Goal: Task Accomplishment & Management: Use online tool/utility

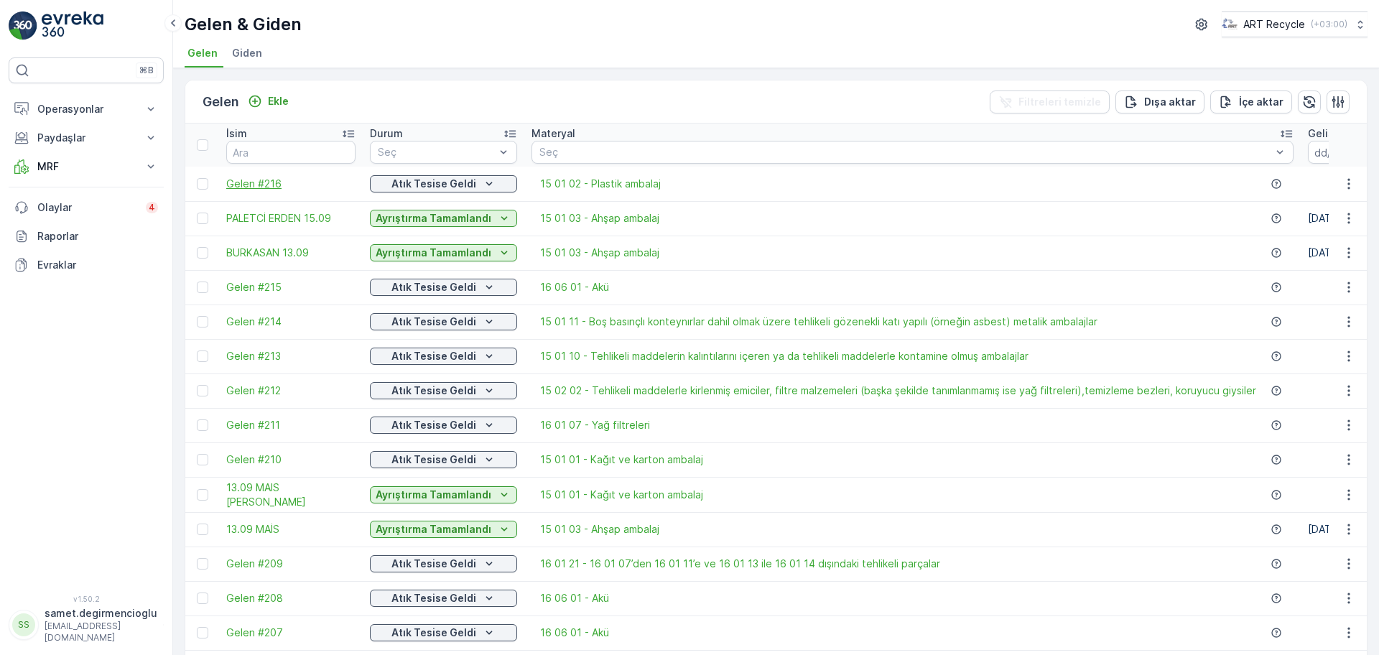
click at [259, 190] on span "Gelen #216" at bounding box center [290, 184] width 129 height 14
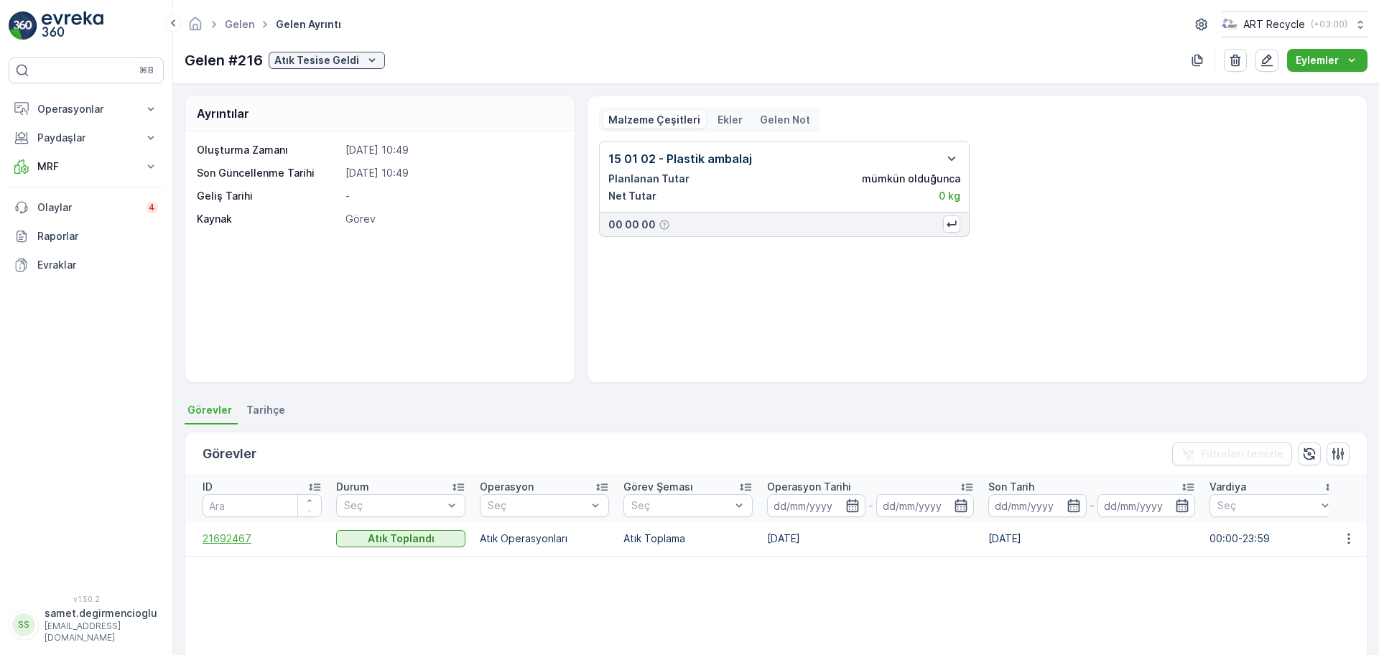
click at [224, 534] on span "21692467" at bounding box center [262, 539] width 119 height 14
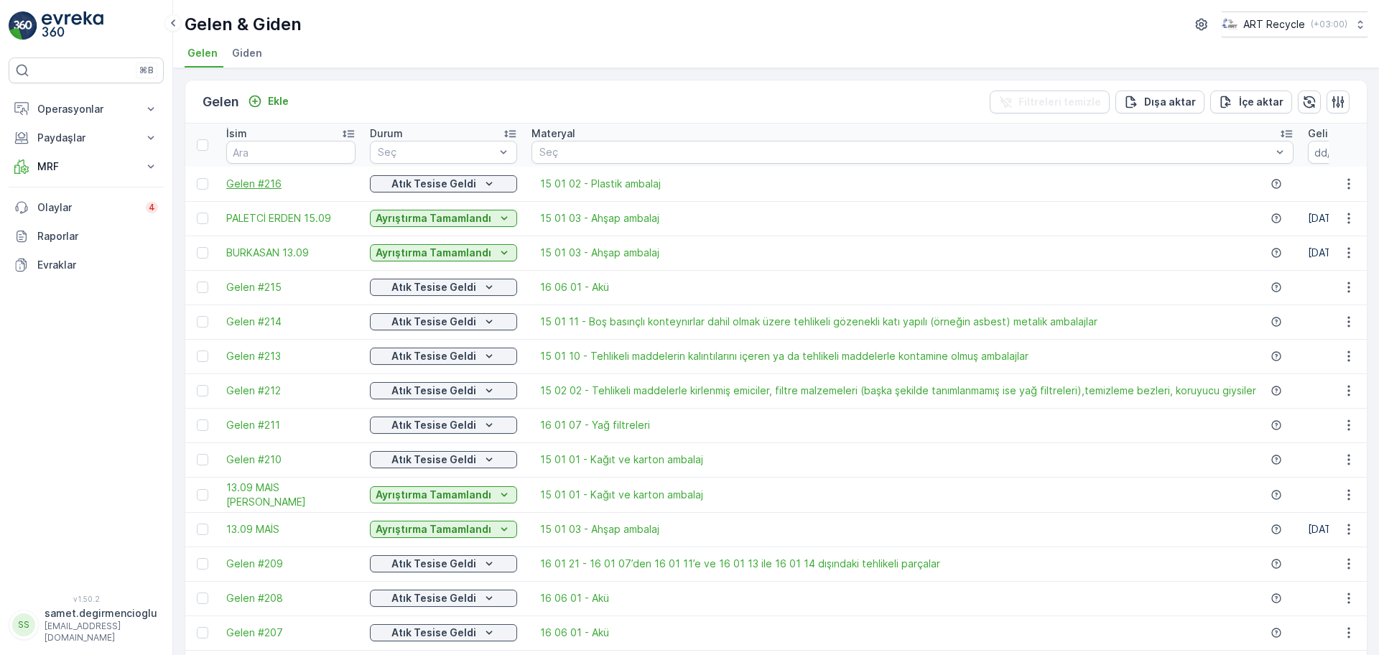
click at [265, 180] on span "Gelen #216" at bounding box center [290, 184] width 129 height 14
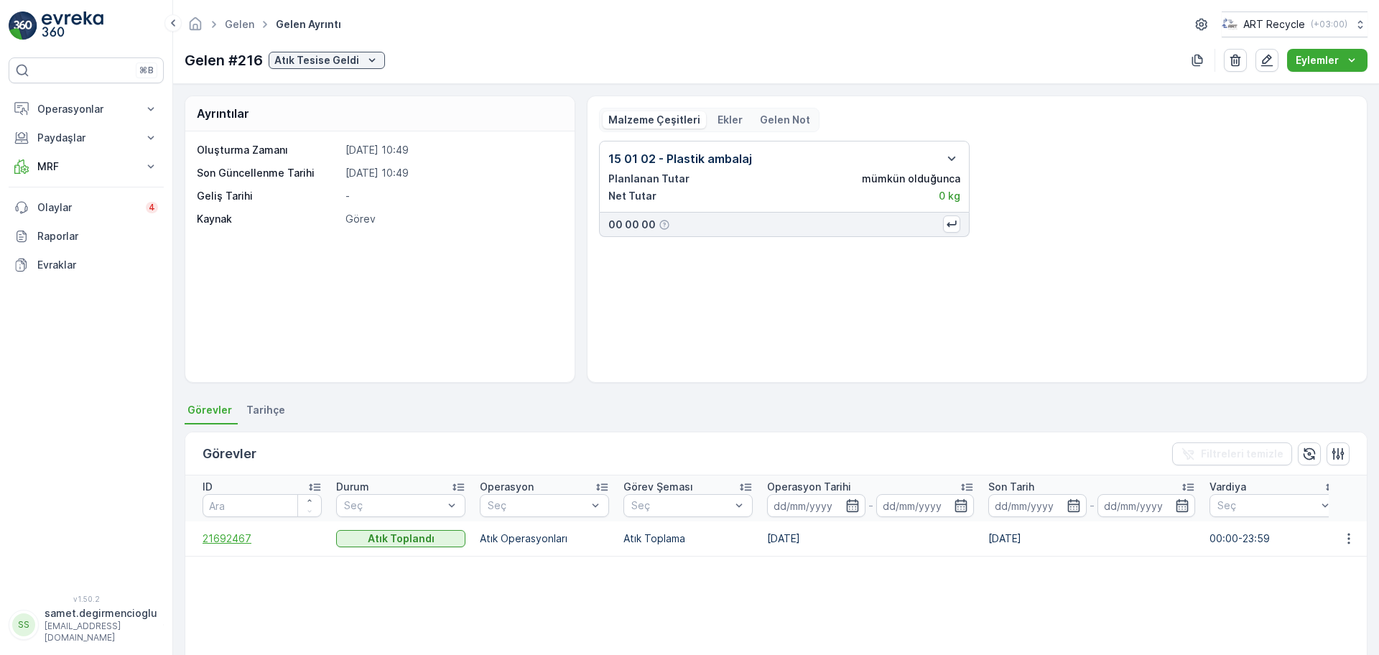
click at [236, 535] on span "21692467" at bounding box center [262, 539] width 119 height 14
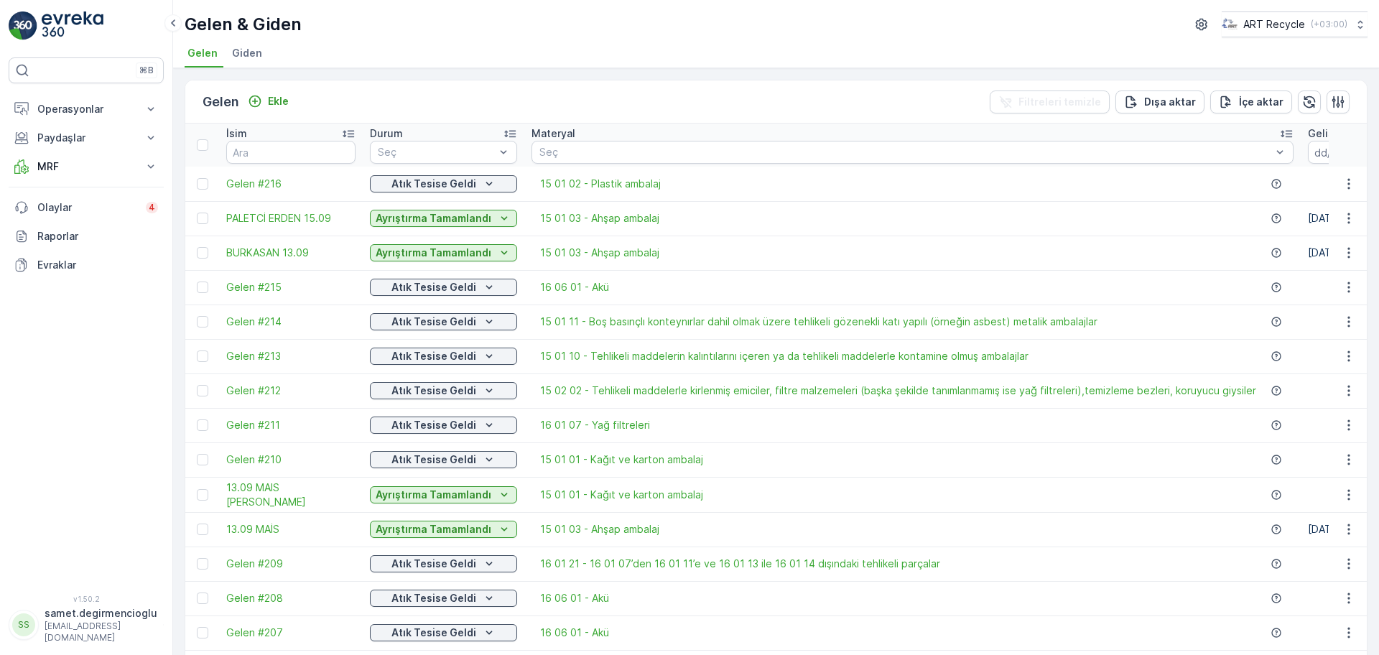
click at [250, 55] on span "Giden" at bounding box center [247, 53] width 30 height 14
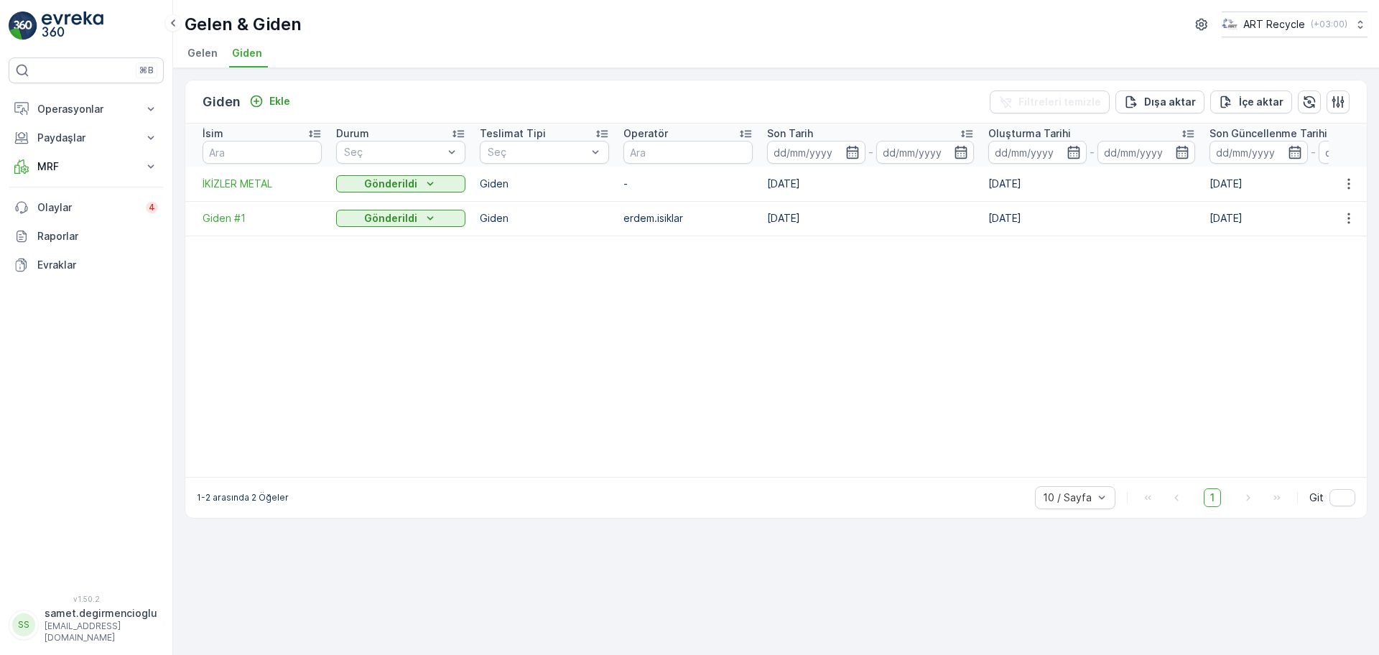
click at [218, 51] on span "Gelen" at bounding box center [202, 53] width 30 height 14
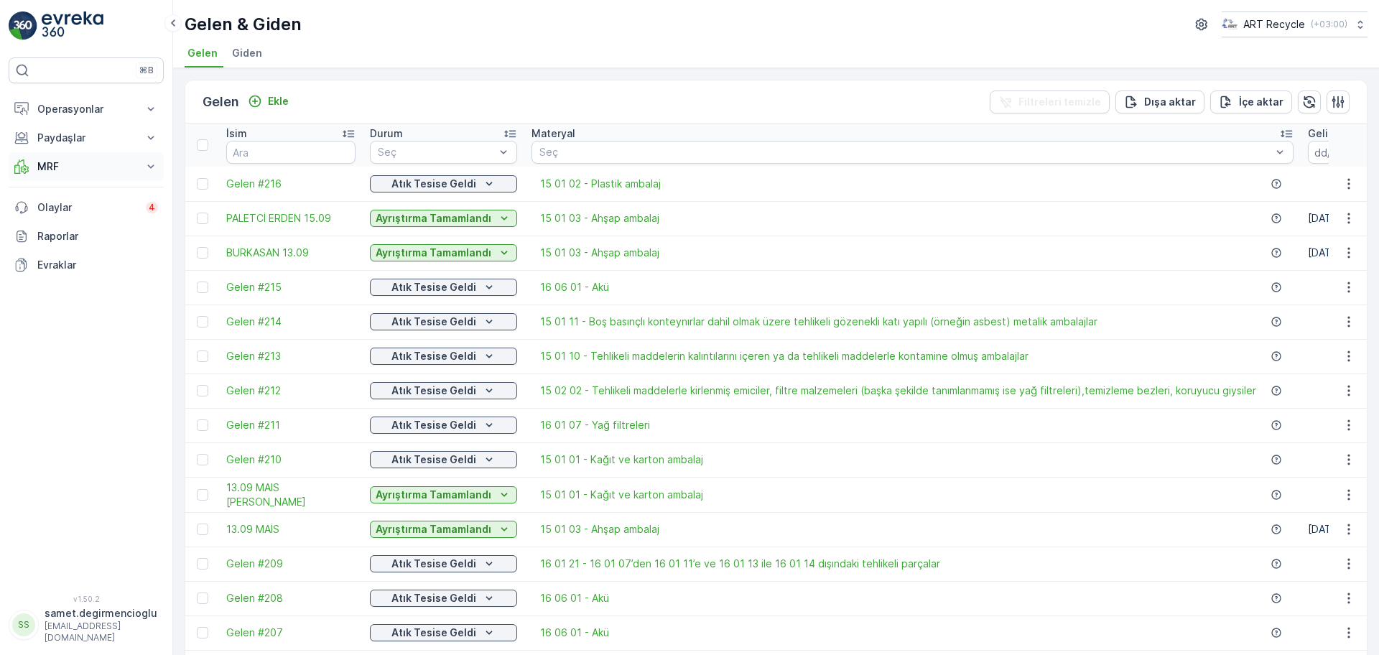
click at [62, 156] on button "MRF" at bounding box center [86, 166] width 155 height 29
click at [72, 138] on p "Paydaşlar" at bounding box center [86, 138] width 98 height 14
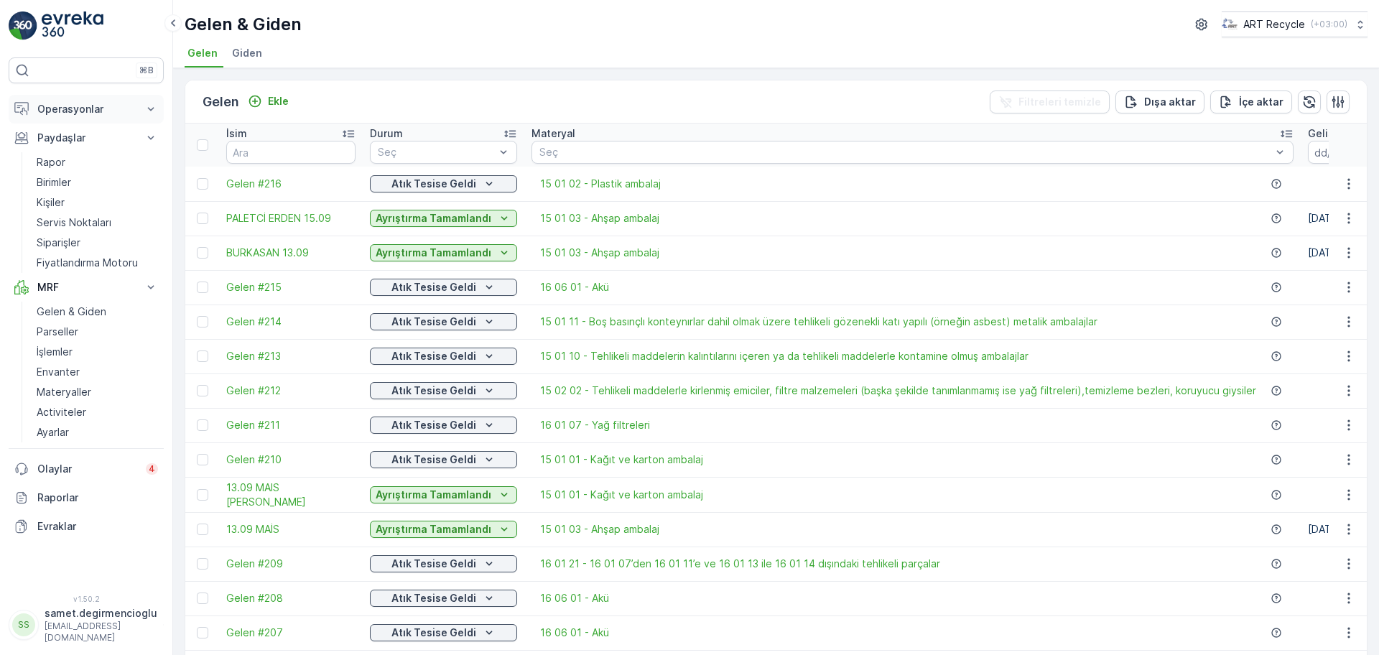
click at [81, 107] on p "Operasyonlar" at bounding box center [86, 109] width 98 height 14
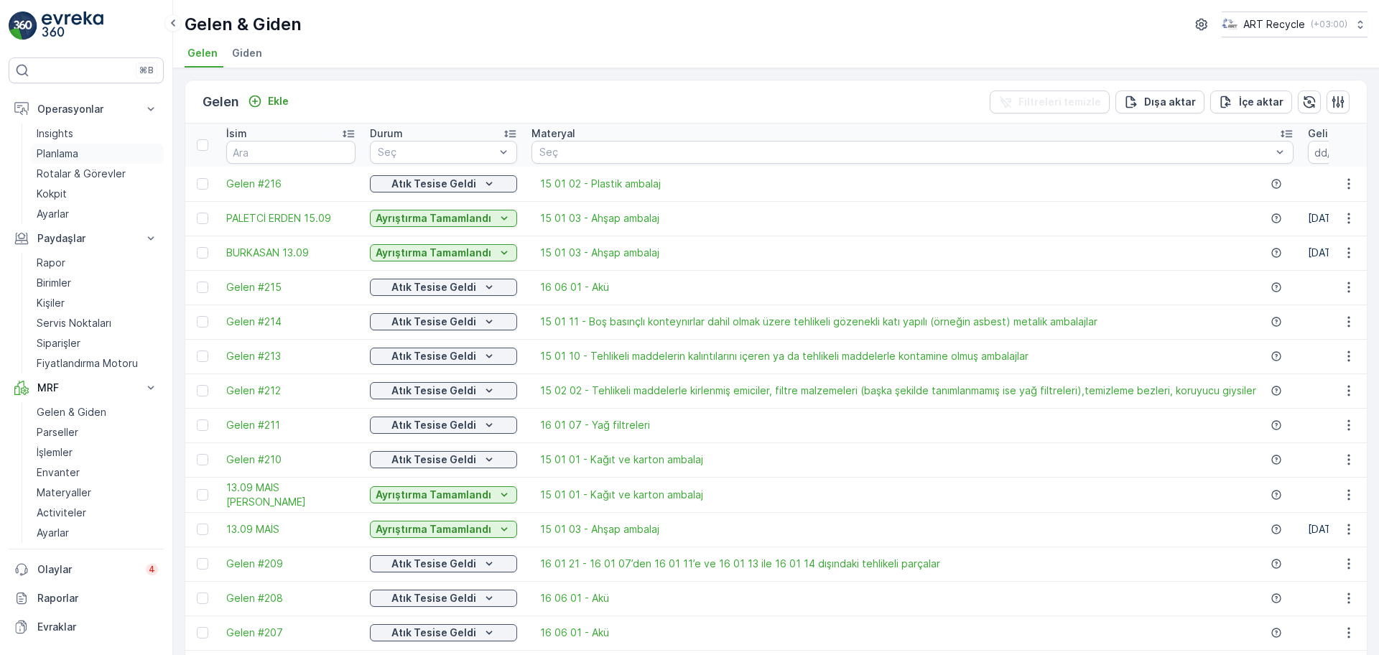
click at [62, 157] on p "Planlama" at bounding box center [58, 154] width 42 height 14
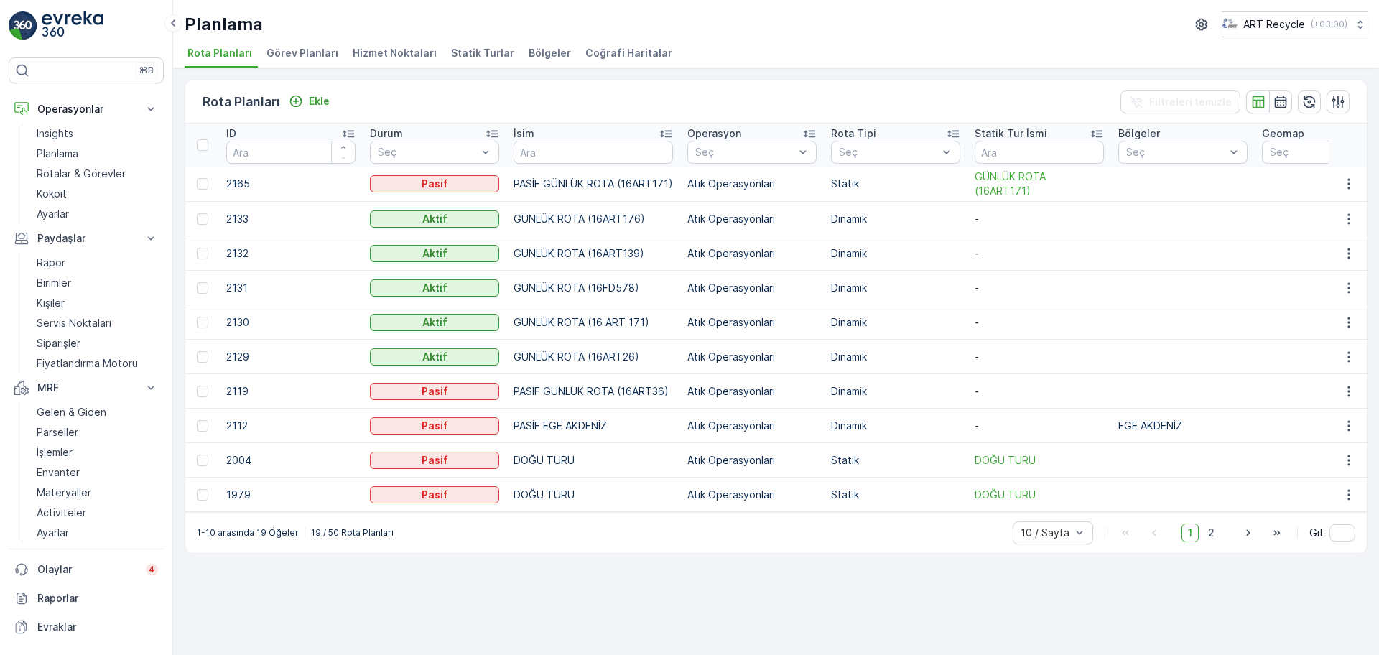
click at [396, 55] on span "Hizmet Noktaları" at bounding box center [395, 53] width 84 height 14
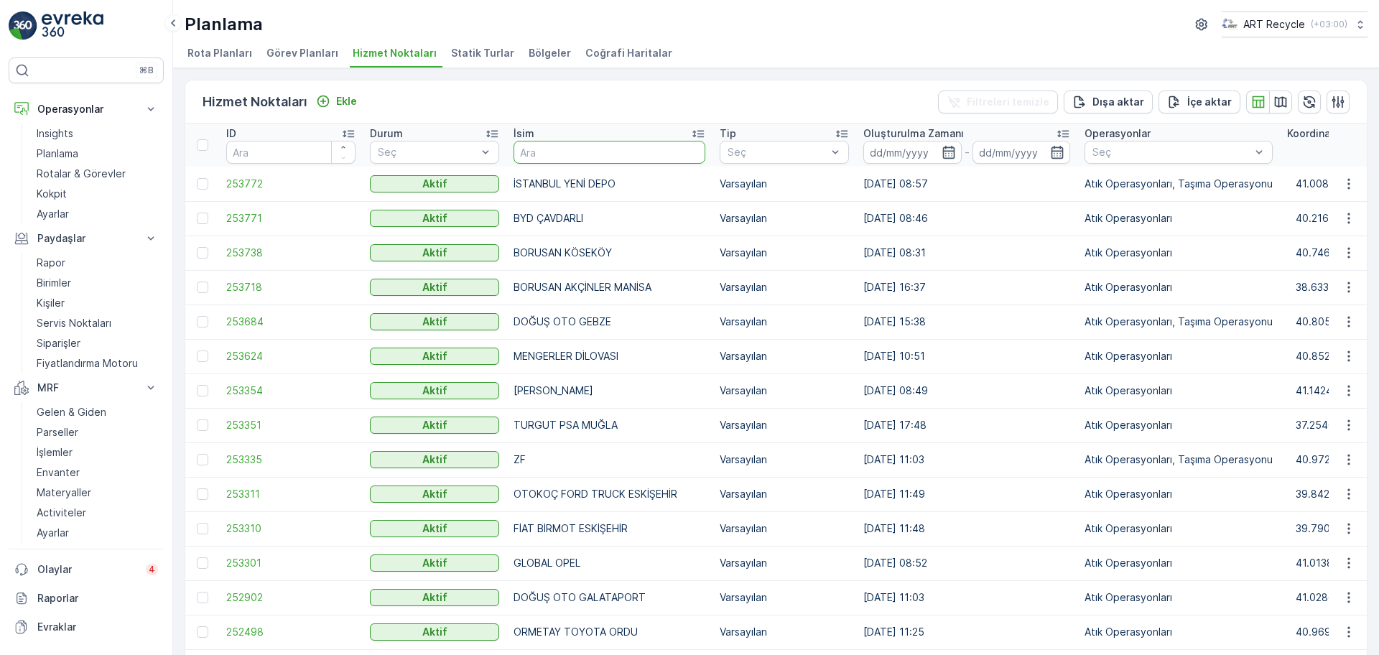
click at [566, 145] on input "text" at bounding box center [610, 152] width 192 height 23
type input "BARAKF"
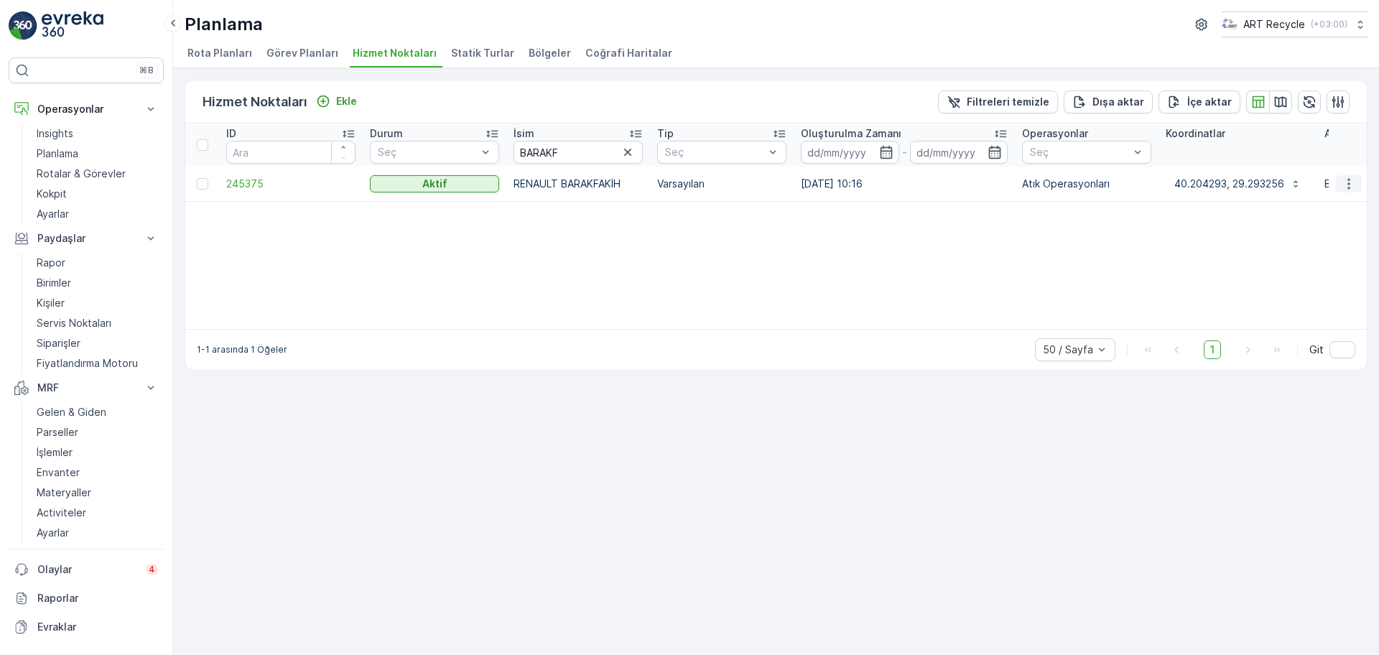
click at [1343, 180] on icon "button" at bounding box center [1349, 184] width 14 height 14
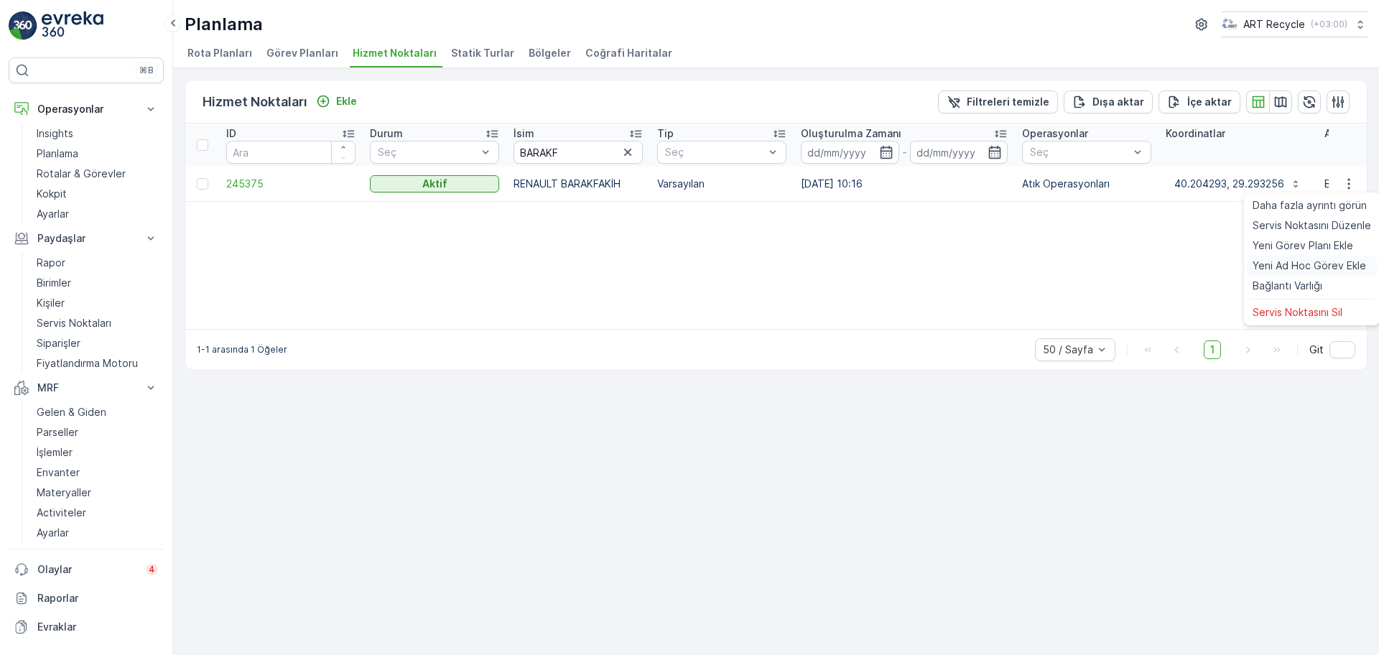
click at [1294, 265] on span "Yeni Ad Hoc Görev Ekle" at bounding box center [1309, 266] width 113 height 14
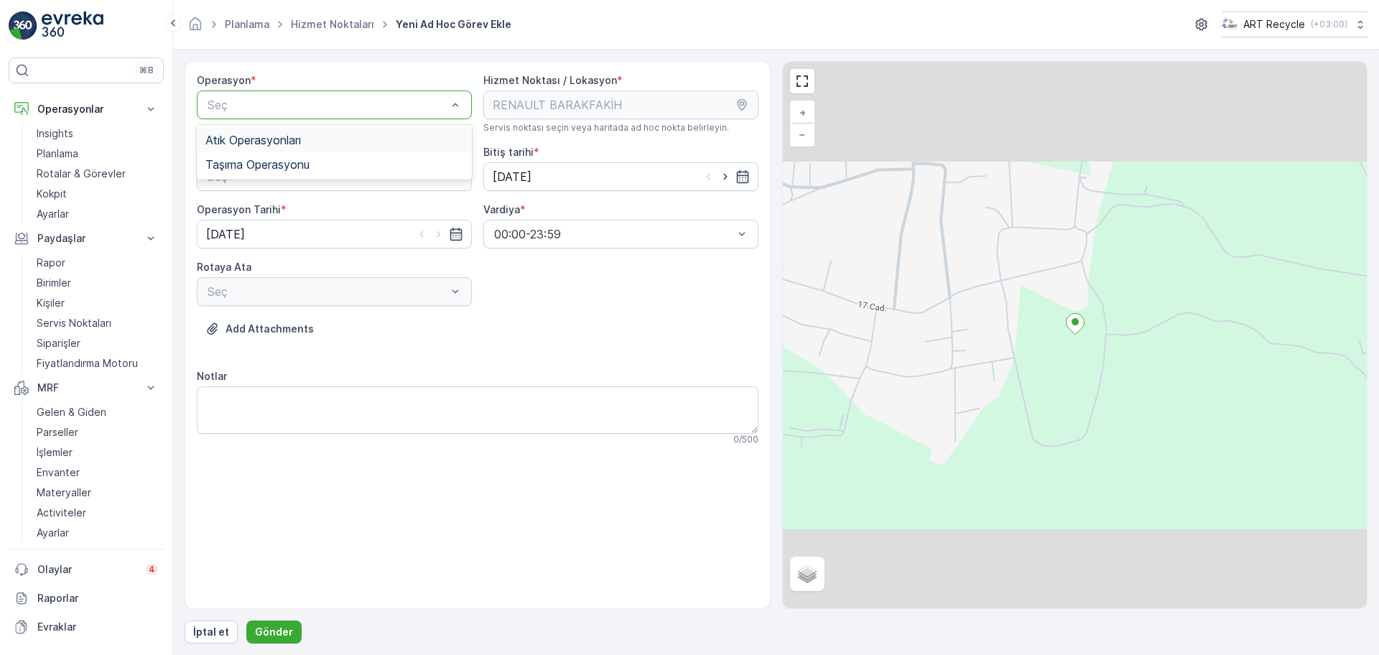
click at [301, 142] on span "Atık Operasyonları" at bounding box center [253, 140] width 96 height 13
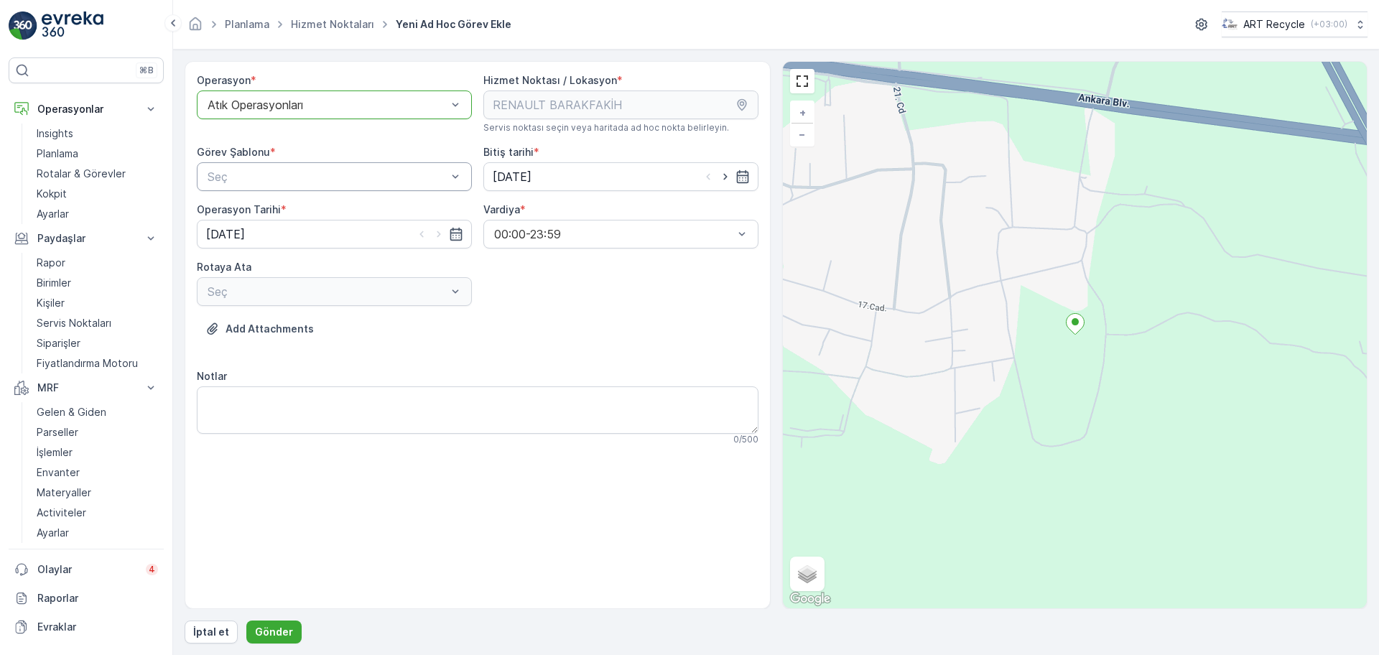
click at [293, 163] on div "Seç" at bounding box center [334, 176] width 275 height 29
click at [277, 213] on div "Atık Toplama" at bounding box center [334, 211] width 258 height 13
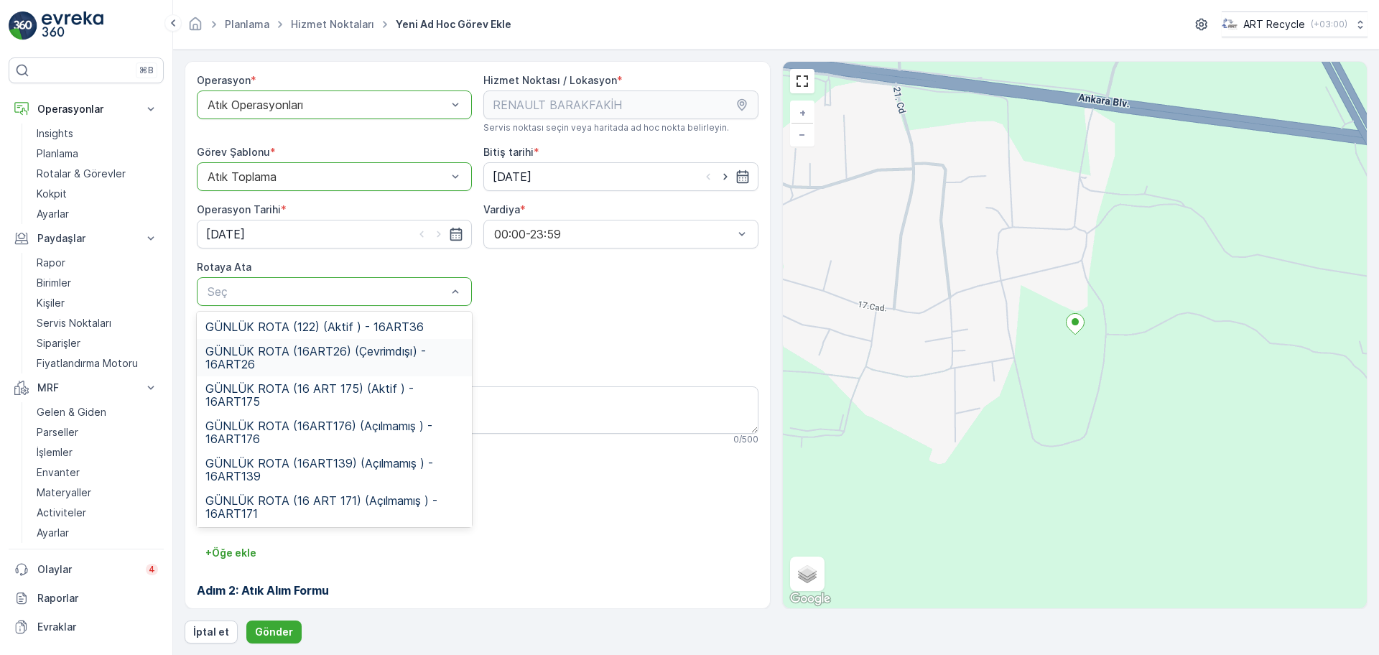
drag, startPoint x: 285, startPoint y: 340, endPoint x: 504, endPoint y: 317, distance: 220.3
click at [286, 340] on div "GÜNLÜK ROTA (16ART26) (Çevrimdışı) - 16ART26" at bounding box center [334, 357] width 275 height 37
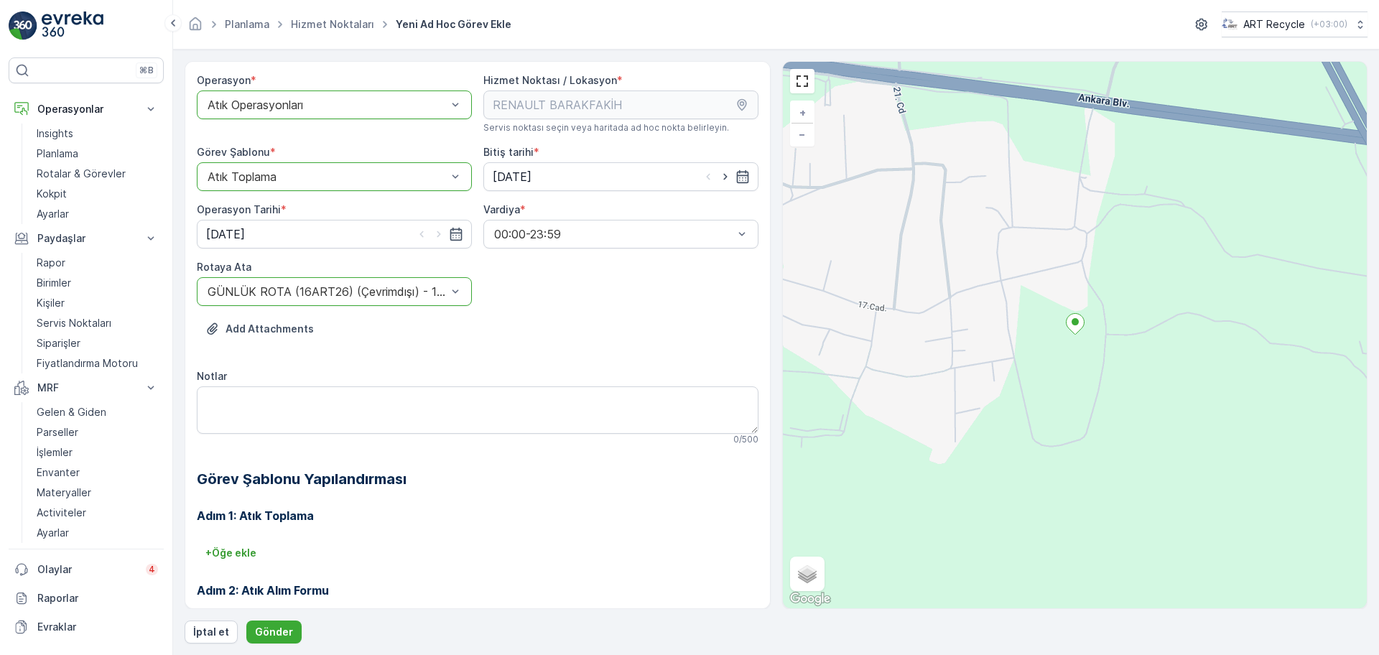
click at [532, 312] on div "Operasyon * option Atık Operasyonları, selected. Atık Operasyonları Hizmet Nokt…" at bounding box center [478, 396] width 562 height 646
click at [279, 626] on p "Gönder" at bounding box center [274, 632] width 38 height 14
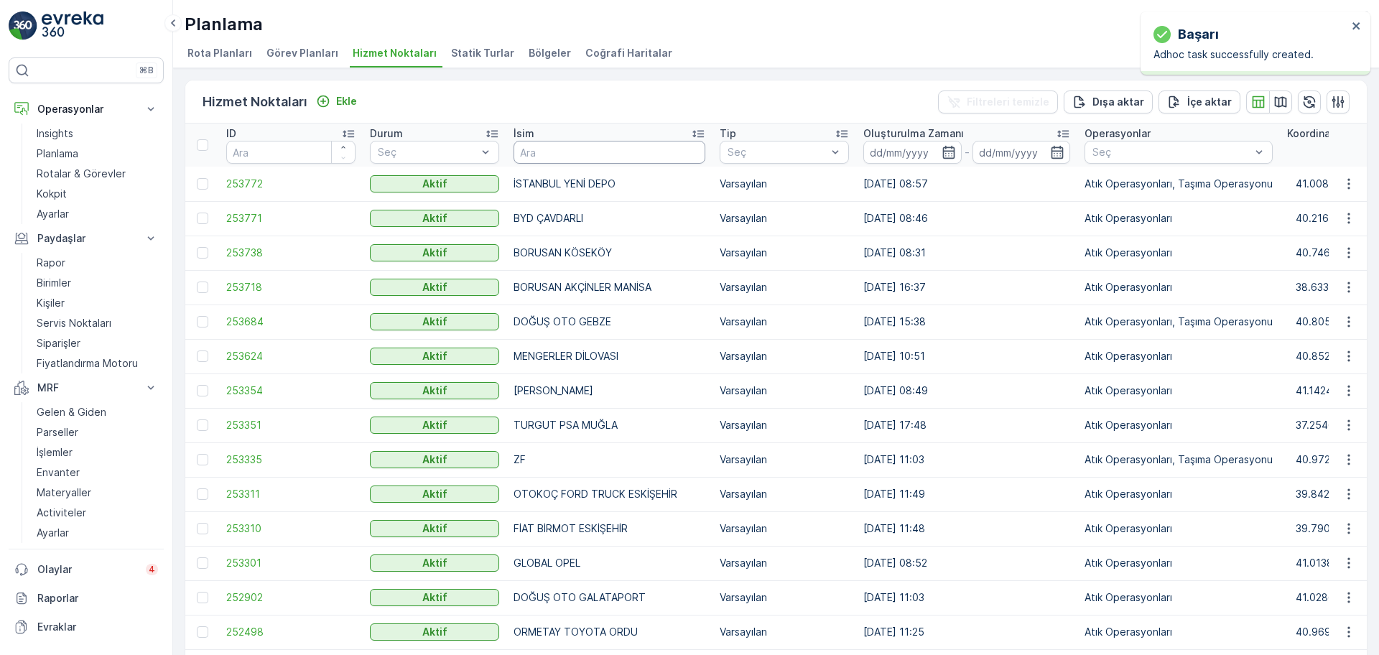
click at [574, 149] on input "text" at bounding box center [610, 152] width 192 height 23
type input "BARAKF"
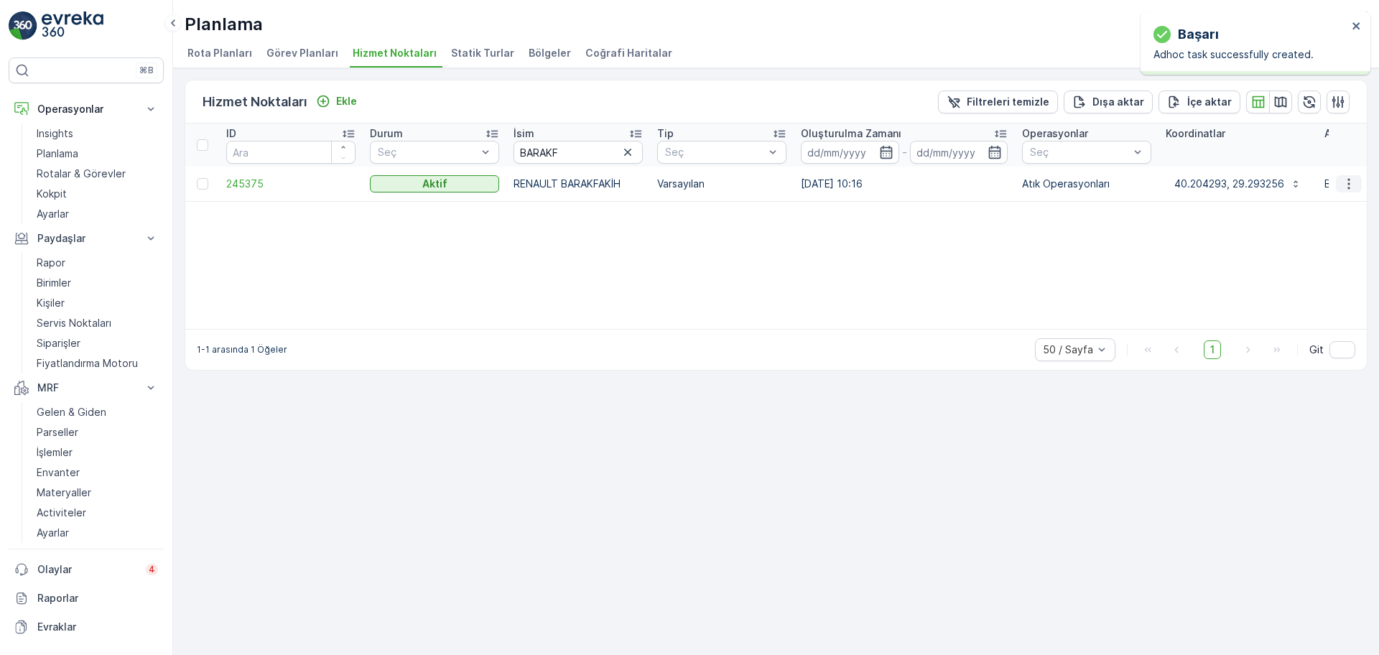
click at [1351, 185] on icon "button" at bounding box center [1349, 184] width 14 height 14
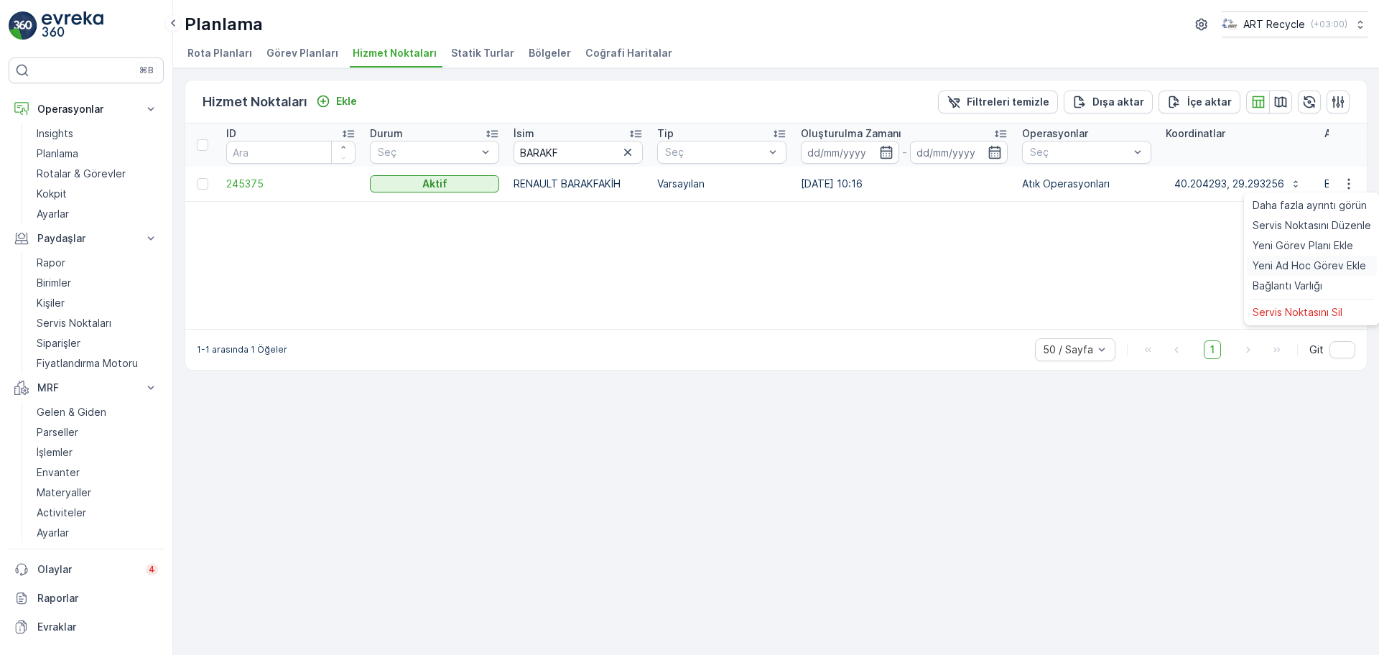
click at [1271, 261] on span "Yeni Ad Hoc Görev Ekle" at bounding box center [1309, 266] width 113 height 14
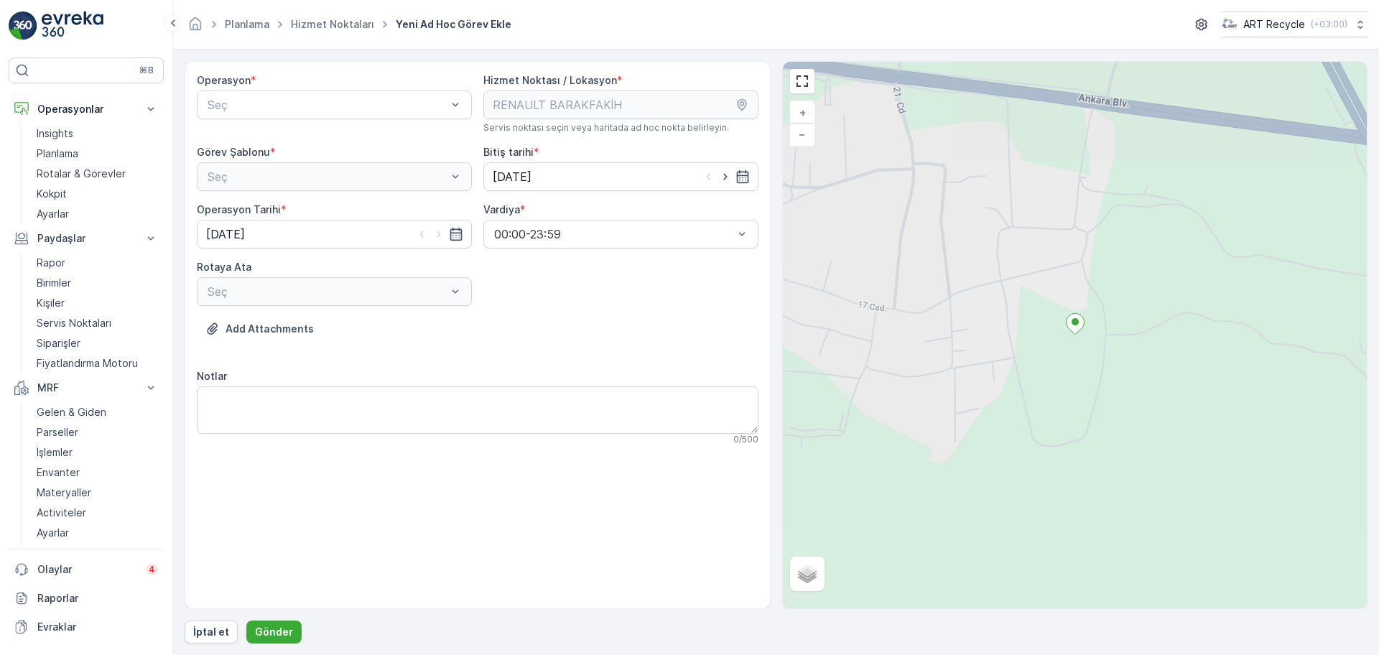
click at [300, 82] on div "Operasyon *" at bounding box center [334, 80] width 275 height 14
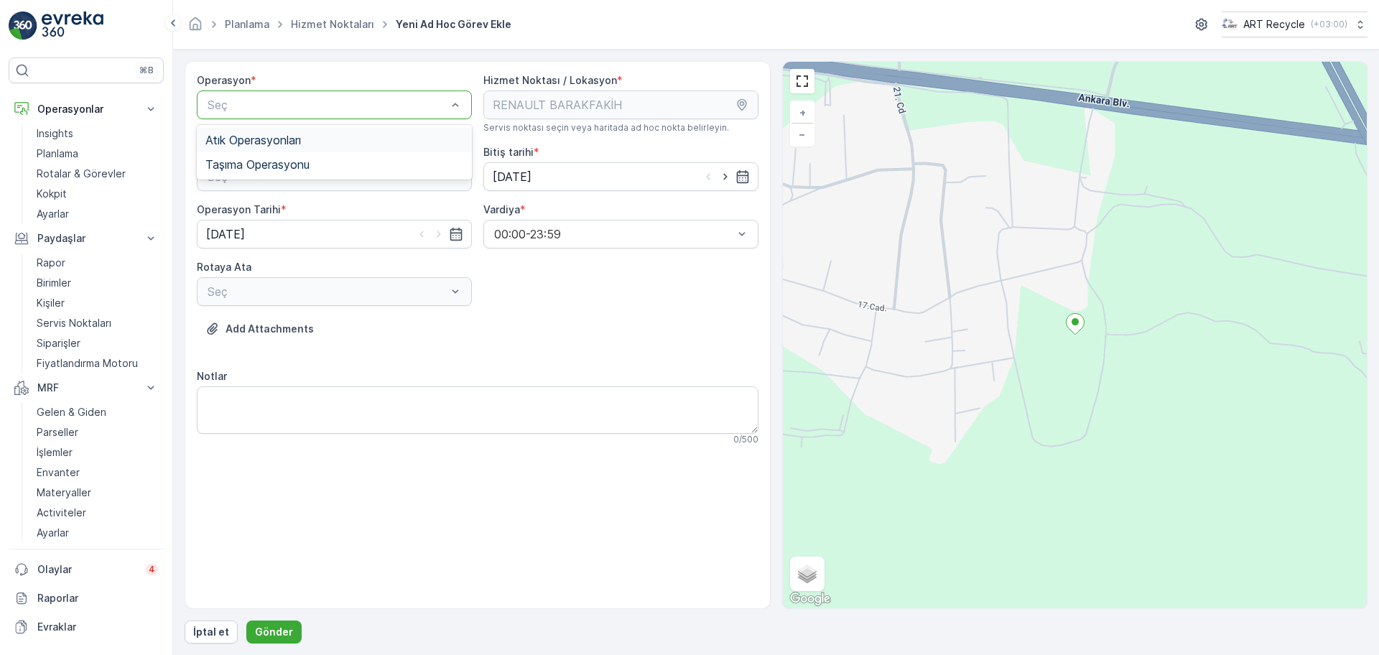
click at [287, 144] on span "Atık Operasyonları" at bounding box center [253, 140] width 96 height 13
click at [288, 206] on div "Atık Toplama" at bounding box center [334, 211] width 258 height 13
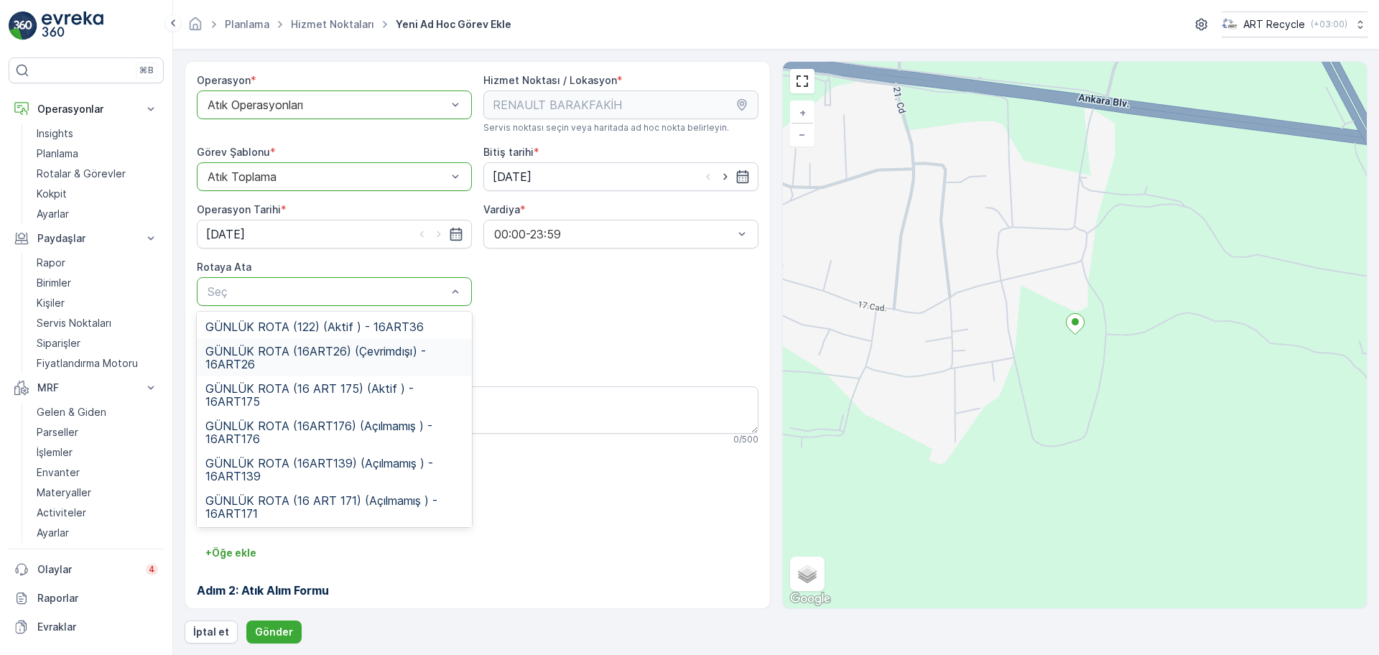
click at [290, 366] on span "GÜNLÜK ROTA (16ART26) (Çevrimdışı) - 16ART26" at bounding box center [334, 358] width 258 height 26
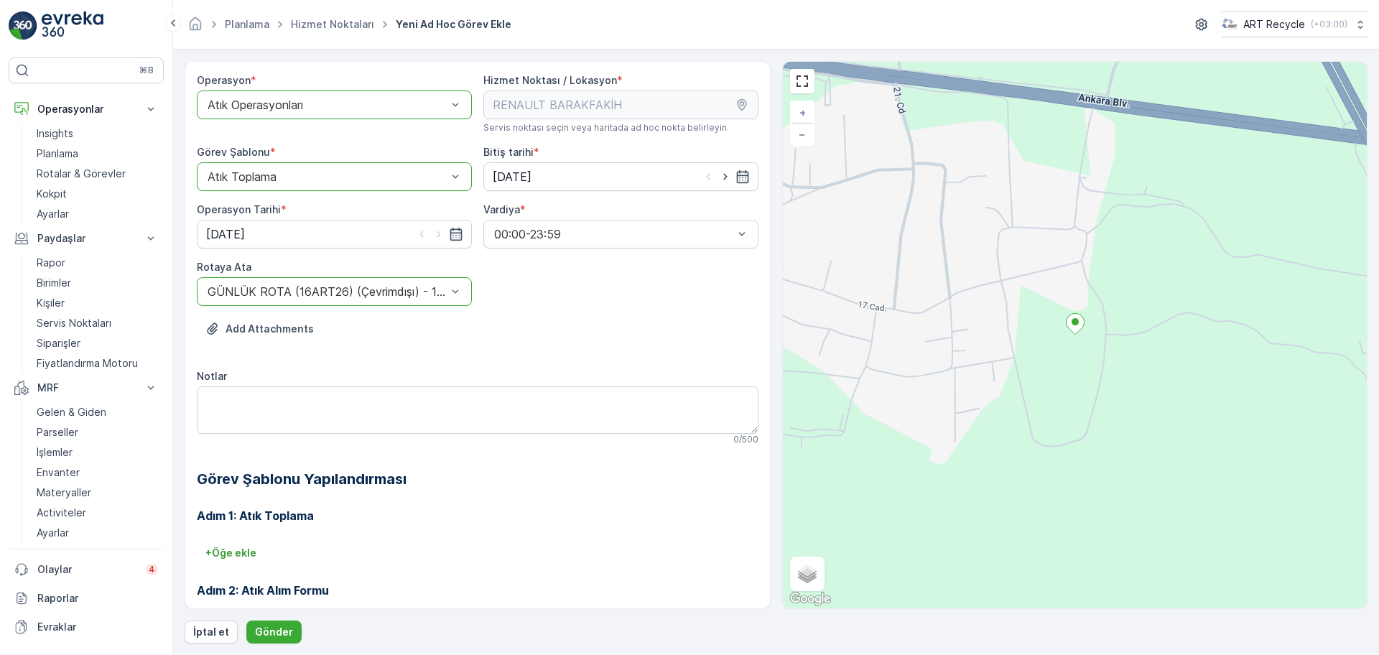
click at [534, 345] on div "Add Attachments" at bounding box center [478, 337] width 562 height 40
click at [274, 631] on p "Gönder" at bounding box center [274, 632] width 38 height 14
